Goal: Task Accomplishment & Management: Manage account settings

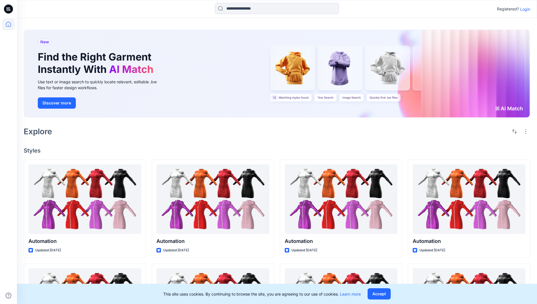
click at [523, 9] on p "Login" at bounding box center [525, 9] width 10 height 6
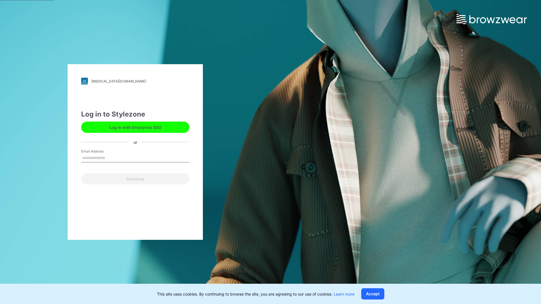
click at [111, 158] on input "Email Address" at bounding box center [135, 158] width 108 height 8
type input "**********"
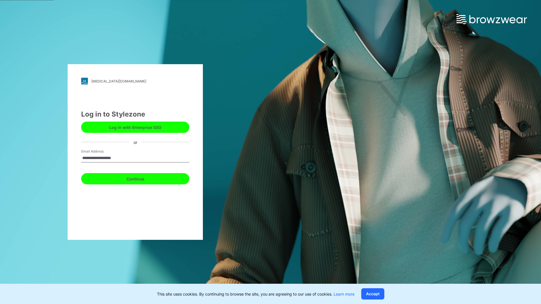
click at [141, 178] on button "Continue" at bounding box center [135, 178] width 108 height 11
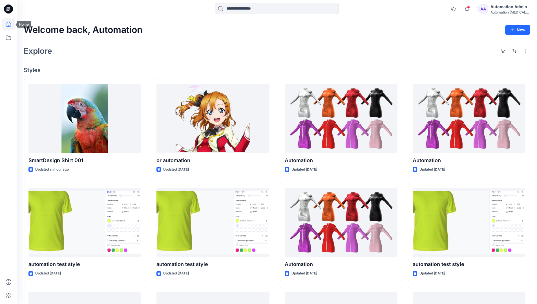
click at [11, 24] on icon at bounding box center [8, 24] width 5 height 5
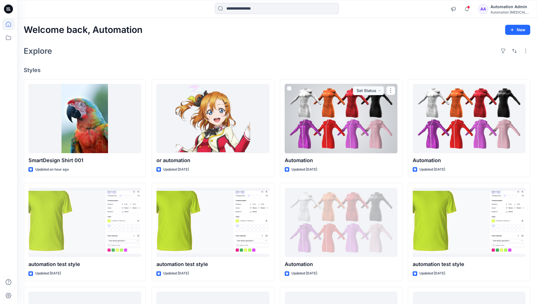
click at [502, 11] on div "Automation [MEDICAL_DATA]..." at bounding box center [509, 12] width 39 height 4
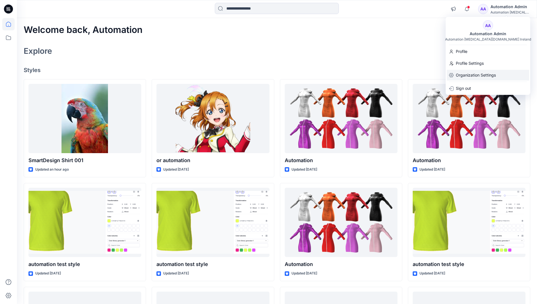
click at [474, 76] on p "Organization Settings" at bounding box center [475, 75] width 40 height 11
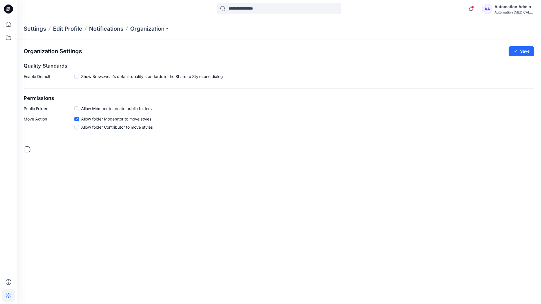
click at [77, 108] on span at bounding box center [76, 108] width 5 height 5
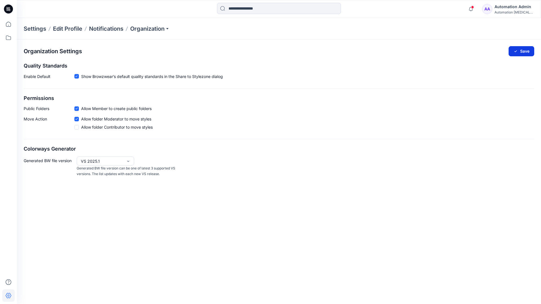
click at [525, 49] on button "Save" at bounding box center [521, 51] width 26 height 10
click at [514, 12] on div "Automation [MEDICAL_DATA]..." at bounding box center [513, 12] width 39 height 4
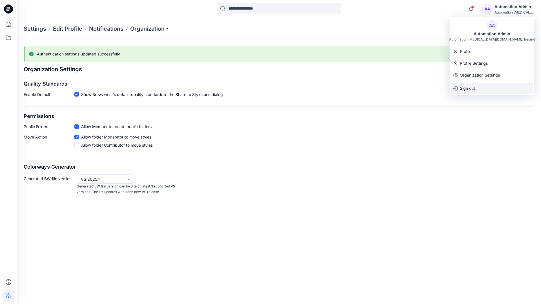
click at [477, 87] on div "Sign out" at bounding box center [492, 88] width 82 height 11
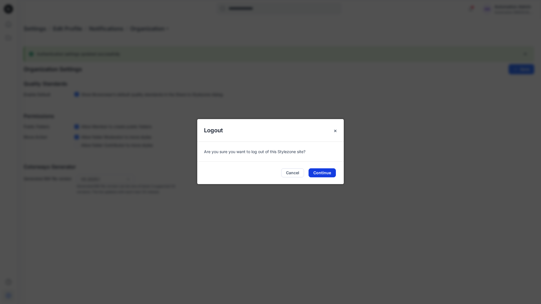
click at [326, 171] on button "Continue" at bounding box center [321, 172] width 27 height 9
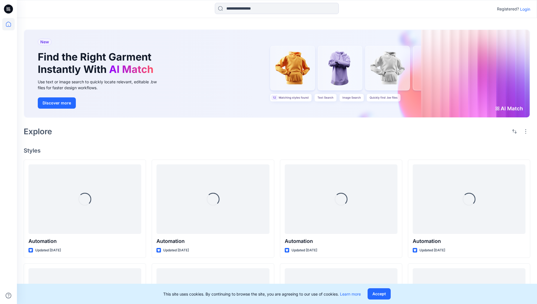
click at [526, 9] on p "Login" at bounding box center [525, 9] width 10 height 6
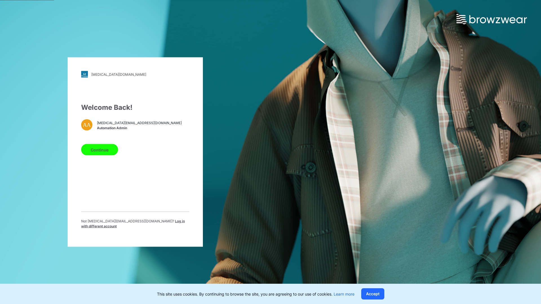
click at [144, 223] on span "Log in with different account" at bounding box center [133, 223] width 104 height 9
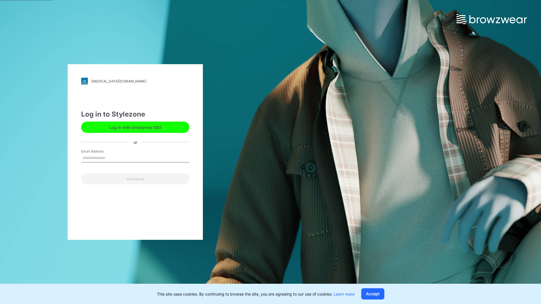
click at [120, 159] on input "Email Address" at bounding box center [135, 158] width 108 height 8
type input "**********"
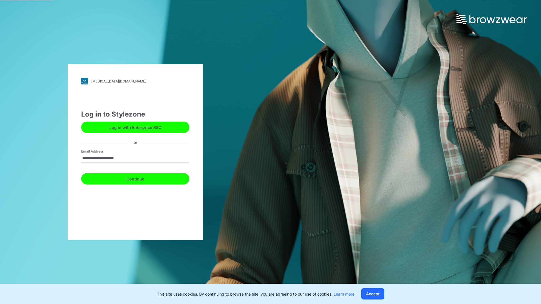
click at [137, 179] on button "Continue" at bounding box center [135, 178] width 108 height 11
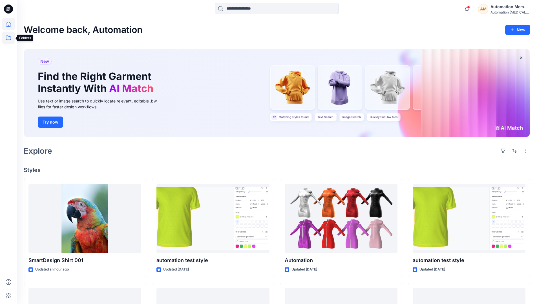
click at [9, 37] on icon at bounding box center [8, 37] width 5 height 5
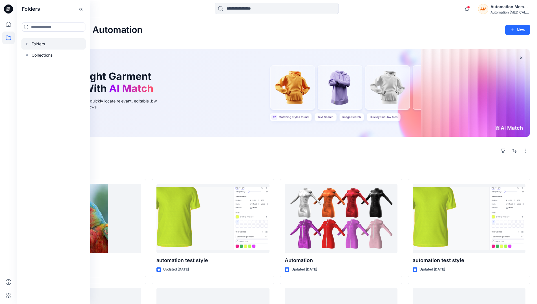
click at [40, 45] on div at bounding box center [53, 43] width 64 height 11
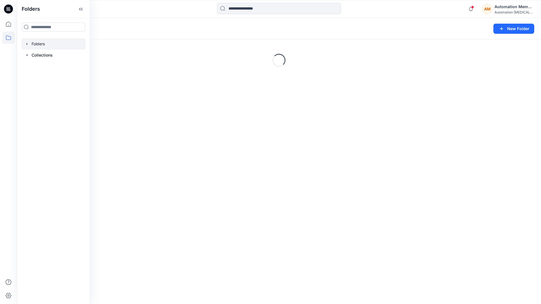
click at [284, 183] on div "Folders New Folder Loading..." at bounding box center [279, 161] width 524 height 286
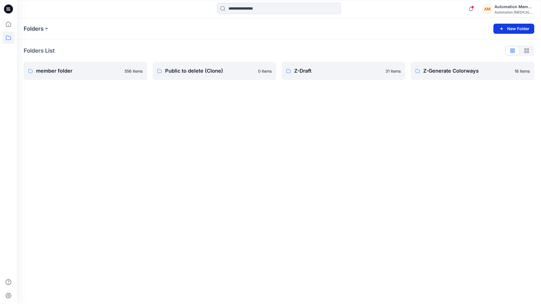
click at [514, 28] on button "New Folder" at bounding box center [513, 29] width 41 height 10
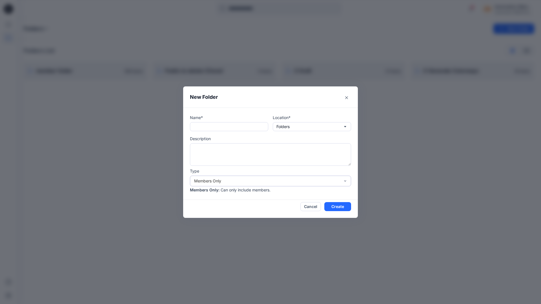
click at [308, 180] on div "Members Only" at bounding box center [267, 181] width 146 height 6
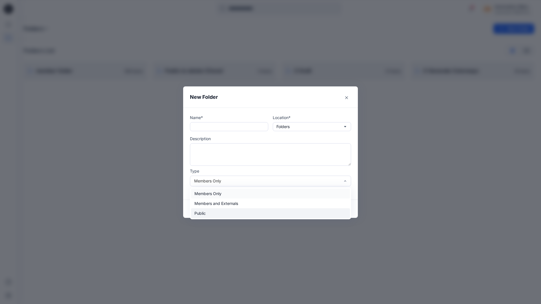
click at [199, 212] on div "Public" at bounding box center [270, 213] width 159 height 10
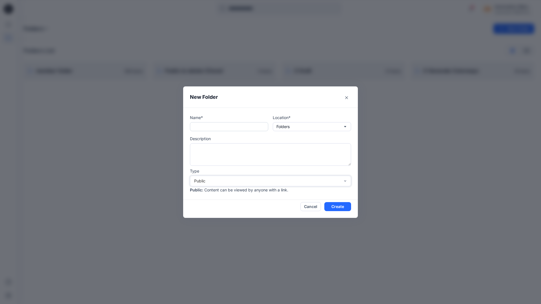
click at [217, 127] on input "text" at bounding box center [229, 126] width 78 height 9
type input "**********"
click at [333, 206] on button "Create" at bounding box center [337, 206] width 27 height 9
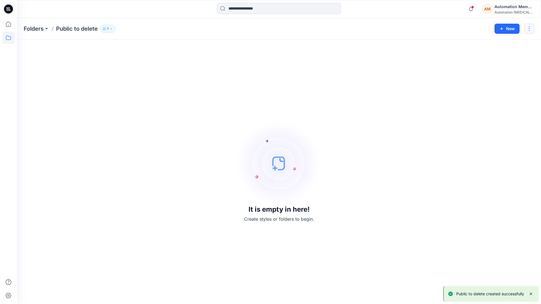
click at [529, 28] on button "button" at bounding box center [529, 29] width 10 height 10
click at [499, 74] on p "Delete Folder" at bounding box center [498, 76] width 32 height 6
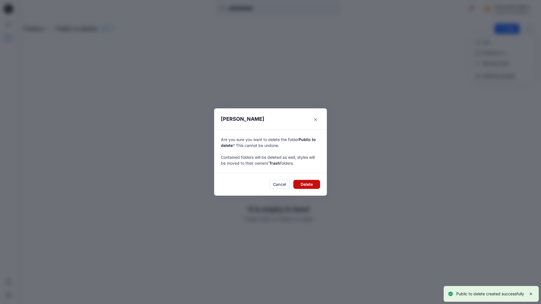
click at [309, 183] on button "Delete" at bounding box center [306, 184] width 27 height 9
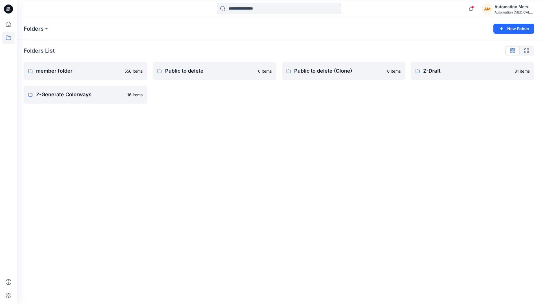
click at [500, 8] on div "Automation Member" at bounding box center [513, 6] width 39 height 7
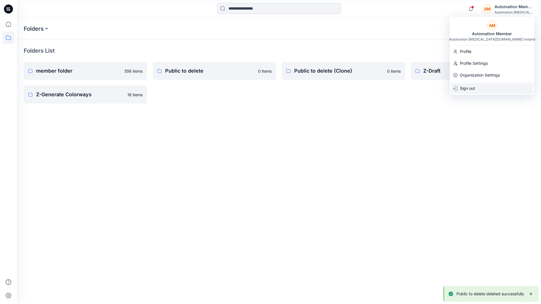
click at [473, 85] on p "Sign out" at bounding box center [467, 88] width 15 height 11
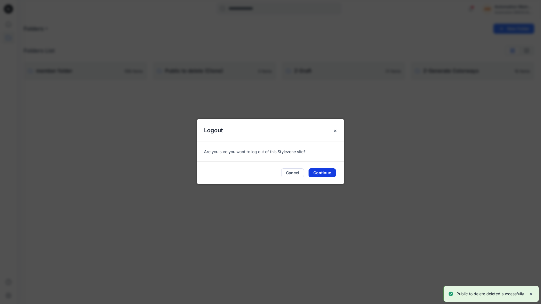
click at [327, 172] on button "Continue" at bounding box center [321, 172] width 27 height 9
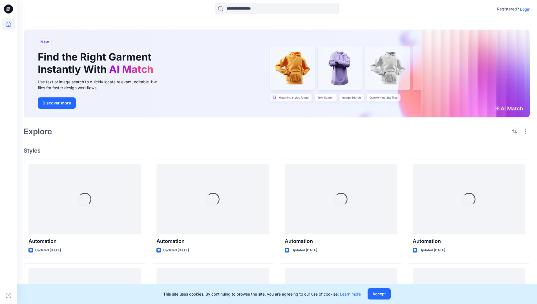
click at [525, 10] on p "Login" at bounding box center [525, 9] width 10 height 6
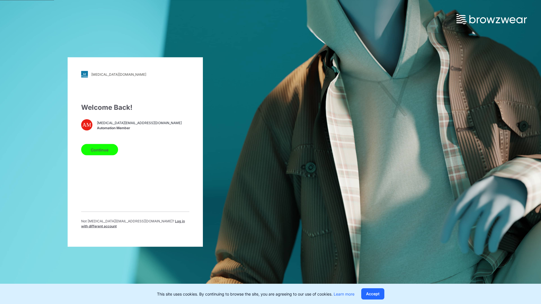
click at [167, 224] on span "Log in with different account" at bounding box center [133, 223] width 104 height 9
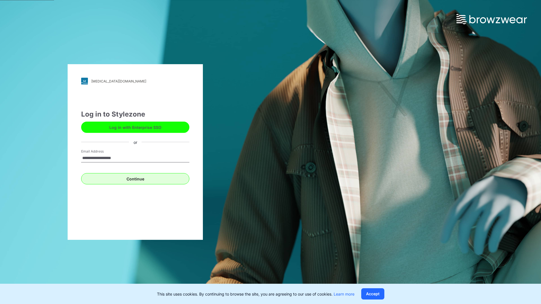
type input "**********"
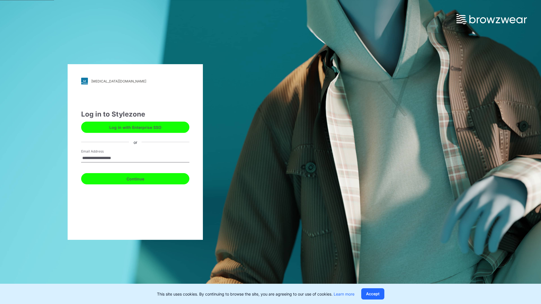
click at [132, 177] on button "Continue" at bounding box center [135, 178] width 108 height 11
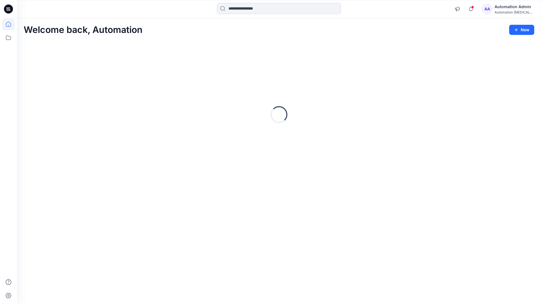
click at [513, 12] on div "Automation testim..." at bounding box center [513, 12] width 39 height 4
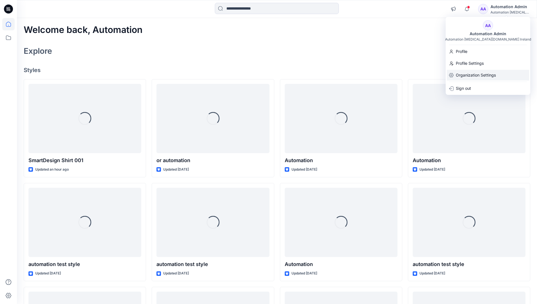
click at [475, 76] on p "Organization Settings" at bounding box center [475, 75] width 40 height 11
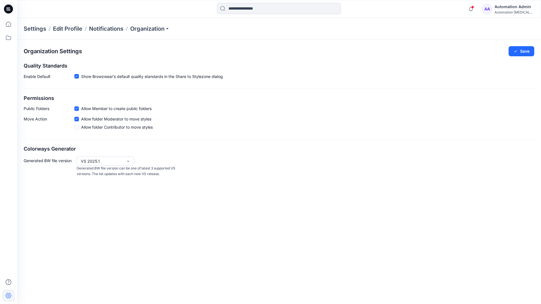
click at [77, 109] on icon at bounding box center [76, 109] width 3 height 2
click at [526, 49] on button "Save" at bounding box center [521, 51] width 26 height 10
click at [513, 10] on div "Automation Admin" at bounding box center [513, 6] width 39 height 7
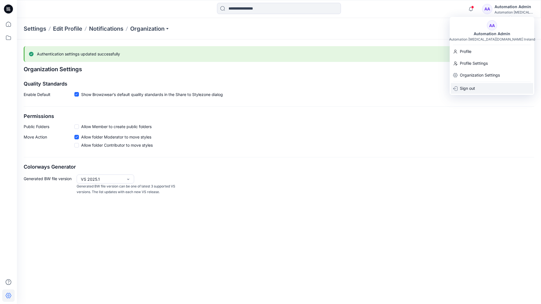
click at [484, 87] on div "Sign out" at bounding box center [492, 88] width 82 height 11
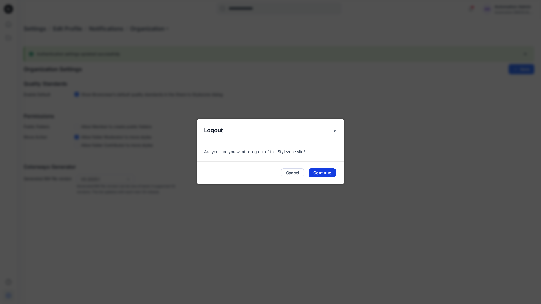
click at [333, 174] on button "Continue" at bounding box center [321, 172] width 27 height 9
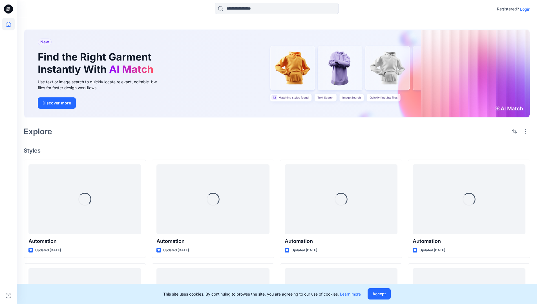
click at [525, 9] on p "Login" at bounding box center [525, 9] width 10 height 6
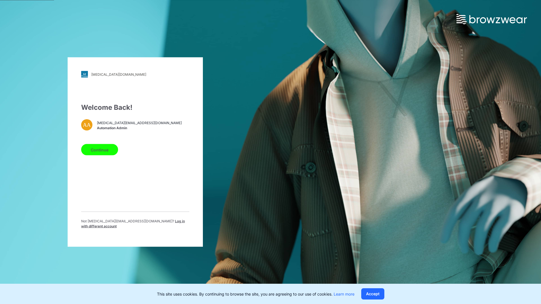
click at [153, 223] on span "Log in with different account" at bounding box center [133, 223] width 104 height 9
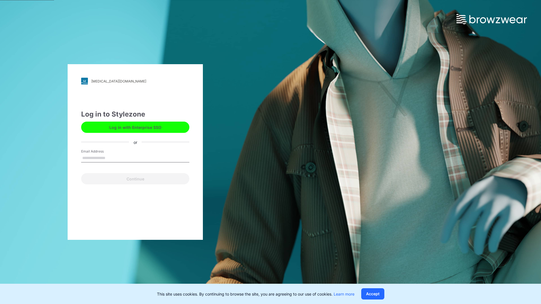
click at [124, 159] on input "Email Address" at bounding box center [135, 158] width 108 height 8
type input "**********"
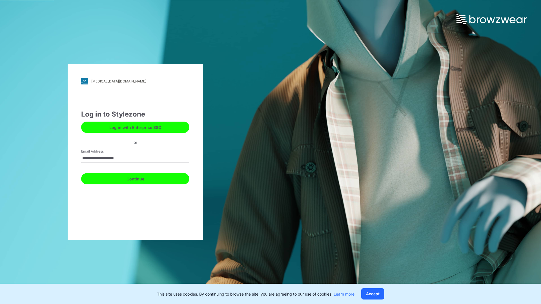
click at [129, 175] on button "Continue" at bounding box center [135, 178] width 108 height 11
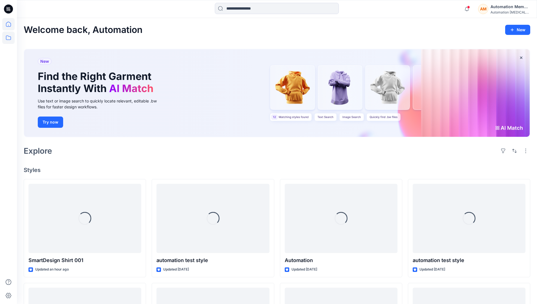
click at [9, 37] on icon at bounding box center [8, 37] width 5 height 5
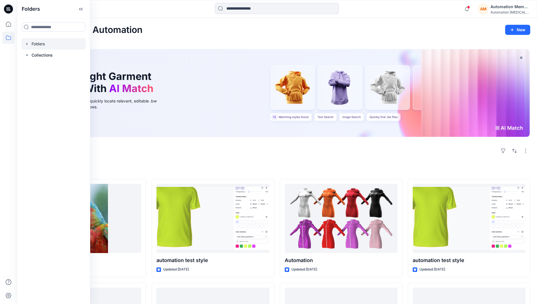
click at [37, 44] on div at bounding box center [53, 43] width 64 height 11
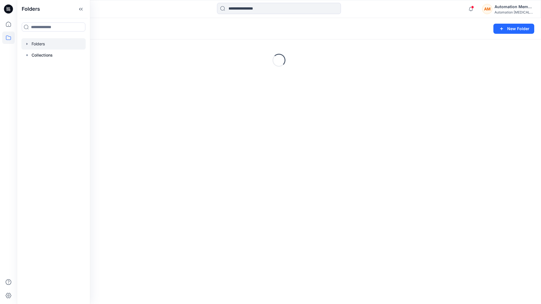
click at [213, 197] on div "Folders New Folder Loading..." at bounding box center [279, 161] width 524 height 286
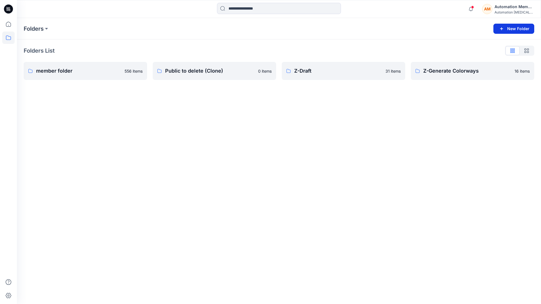
click at [509, 29] on button "New Folder" at bounding box center [513, 29] width 41 height 10
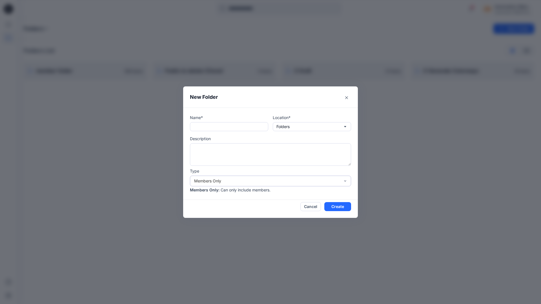
click at [253, 181] on div "Members Only" at bounding box center [267, 181] width 146 height 6
click at [319, 101] on header "New Folder" at bounding box center [270, 96] width 175 height 21
click at [310, 205] on button "Cancel" at bounding box center [310, 206] width 21 height 9
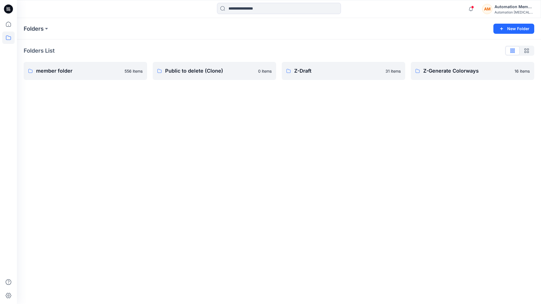
click at [506, 7] on div "Automation Member" at bounding box center [513, 6] width 39 height 7
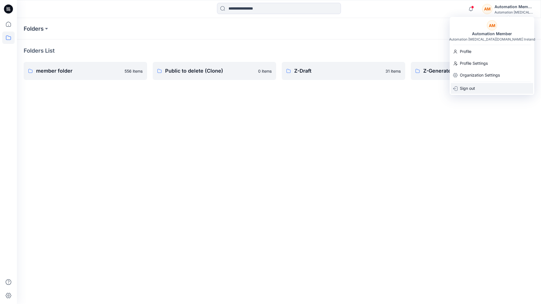
click at [469, 90] on p "Sign out" at bounding box center [467, 88] width 15 height 11
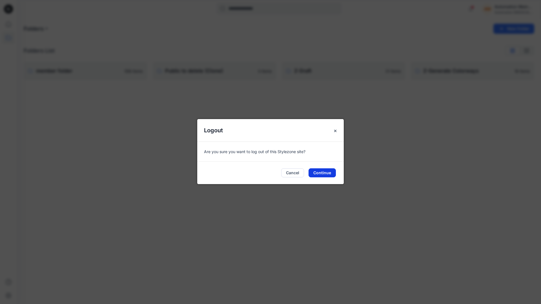
click at [330, 171] on button "Continue" at bounding box center [321, 172] width 27 height 9
